Goal: Obtain resource: Download file/media

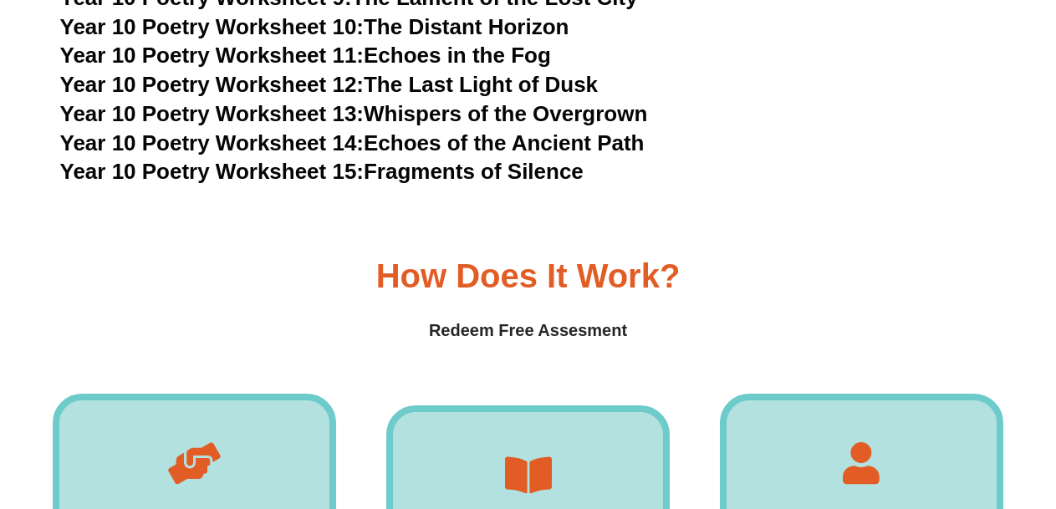
scroll to position [11682, 0]
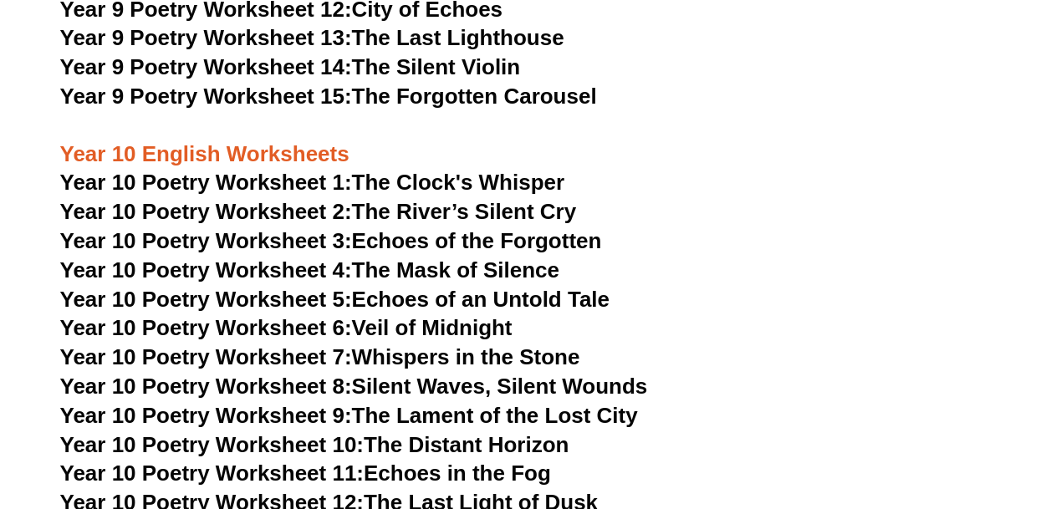
click at [493, 170] on link "Year 10 Poetry Worksheet 1: The Clock's Whisper" at bounding box center [312, 182] width 505 height 25
click at [954, 112] on h3 "Year 10 English Worksheets" at bounding box center [528, 140] width 936 height 57
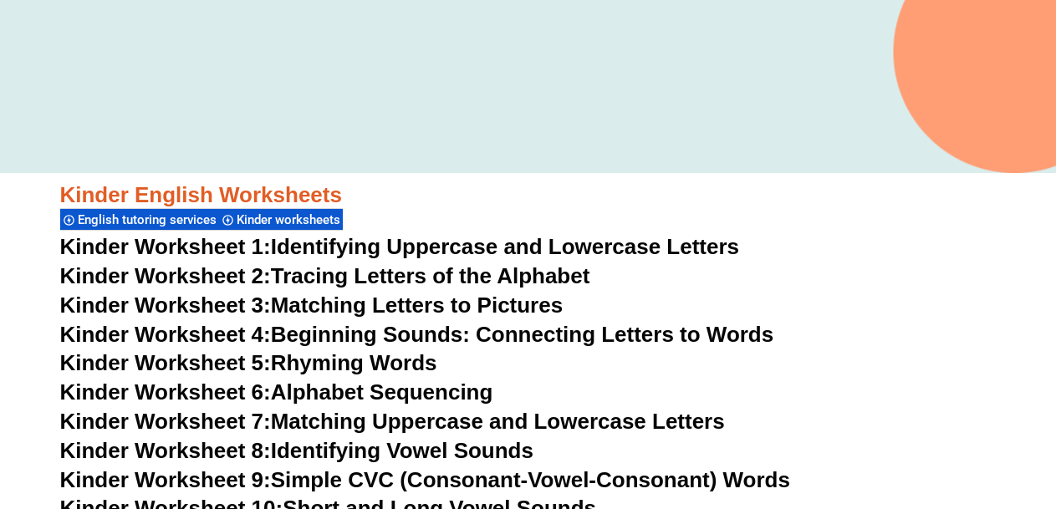
scroll to position [501, 0]
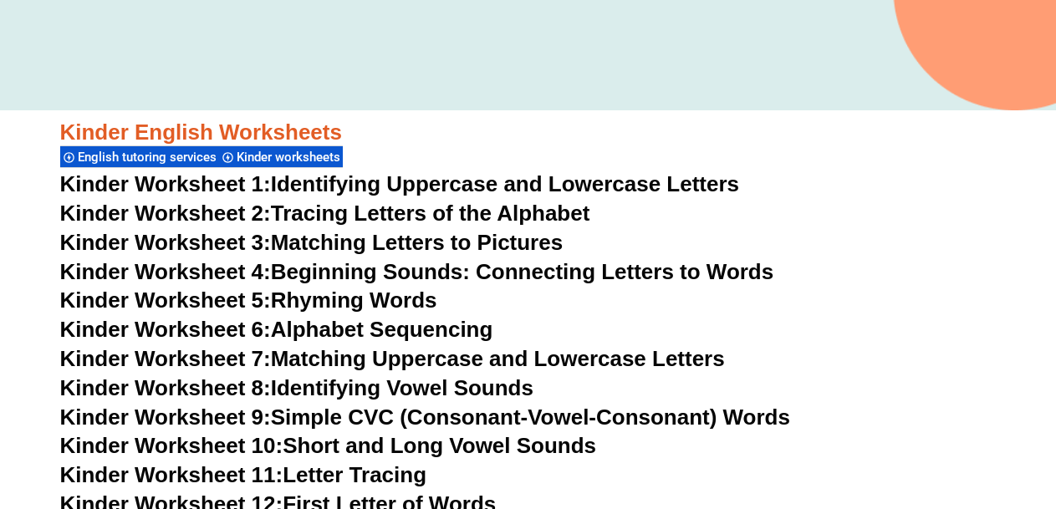
drag, startPoint x: 790, startPoint y: 258, endPoint x: 280, endPoint y: 295, distance: 511.2
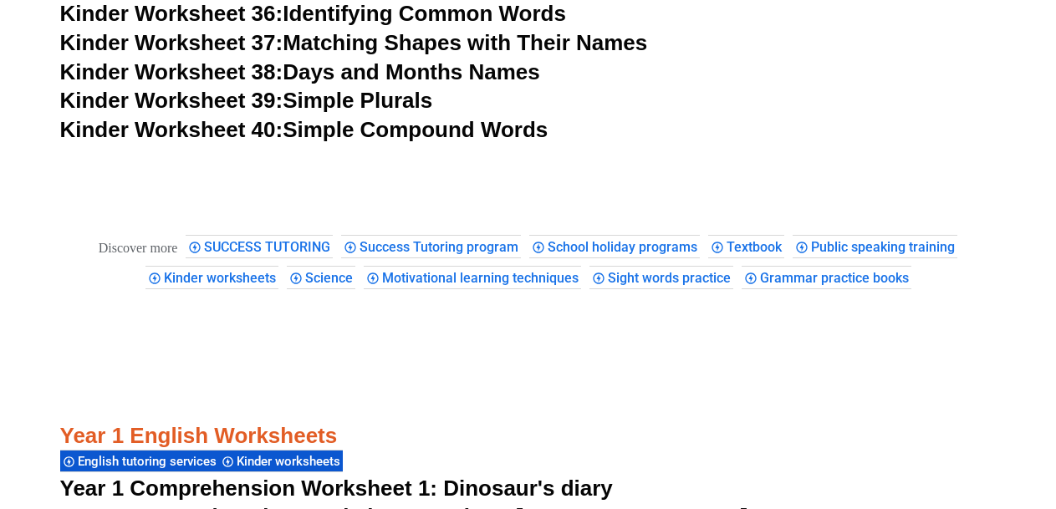
scroll to position [1588, 0]
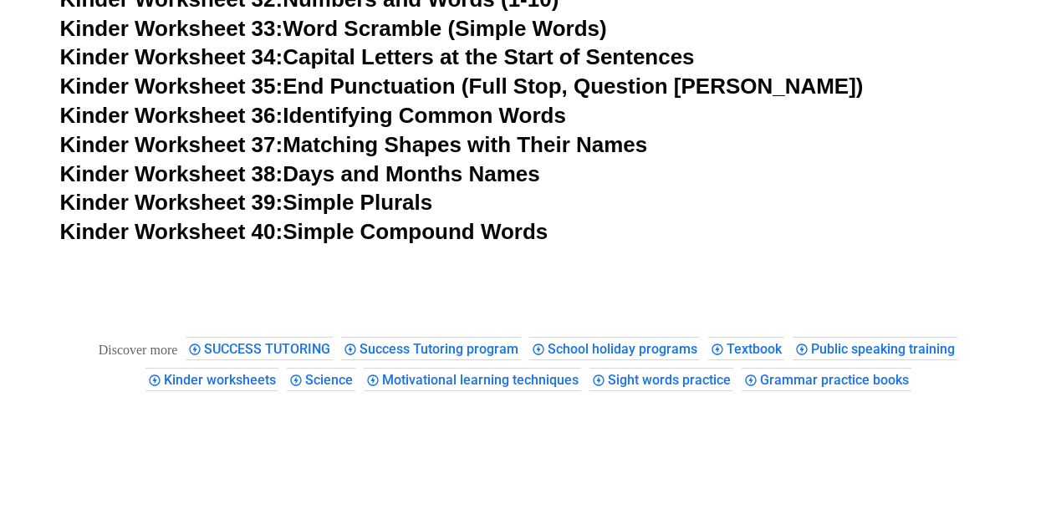
click at [374, 171] on link "Kinder Worksheet 38: Days and Months Names" at bounding box center [300, 173] width 480 height 25
